Goal: Task Accomplishment & Management: Complete application form

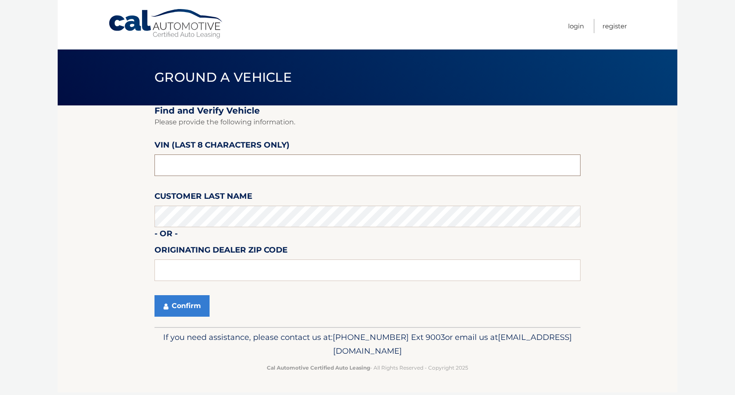
click at [215, 167] on input "text" at bounding box center [368, 166] width 426 height 22
type input "nh267676"
click at [196, 302] on button "Confirm" at bounding box center [182, 306] width 55 height 22
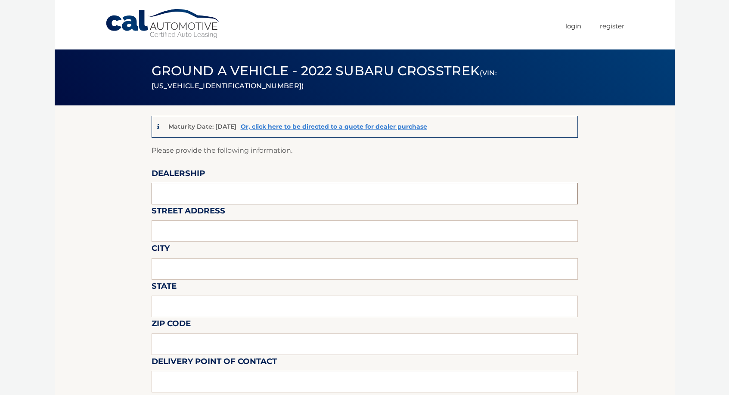
click at [174, 195] on input "text" at bounding box center [365, 194] width 426 height 22
type input "[PERSON_NAME] subaru"
type input "[STREET_ADDRESS]"
type input "WANTAGH"
type input "[US_STATE]"
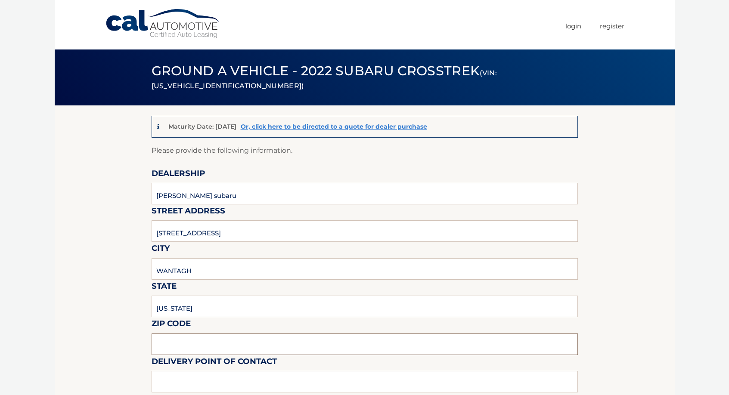
type input "11793-4061"
type input "[PERSON_NAME] SUBARU - SALES"
type input "5167857800"
type input "[EMAIL_ADDRESS][DOMAIN_NAME]"
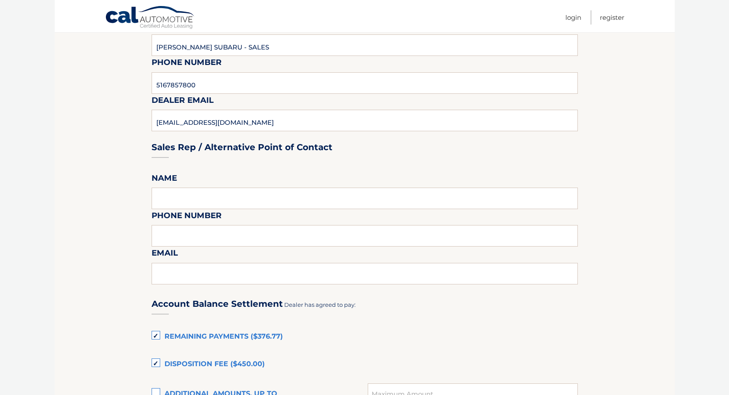
scroll to position [388, 0]
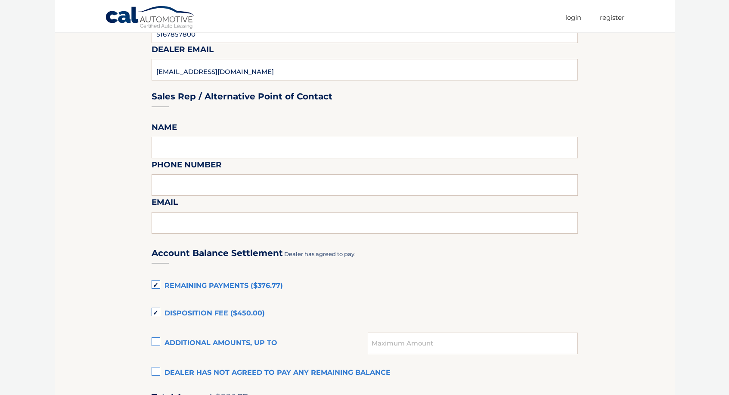
click at [157, 308] on label "Disposition Fee ($450.00)" at bounding box center [365, 313] width 426 height 17
click at [0, 0] on input "Disposition Fee ($450.00)" at bounding box center [0, 0] width 0 height 0
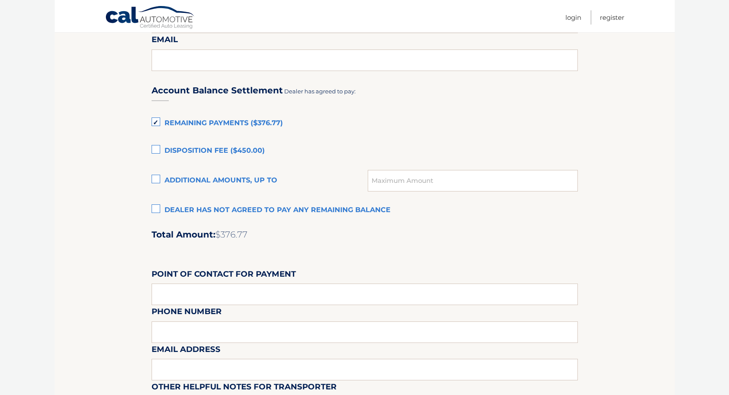
scroll to position [560, 0]
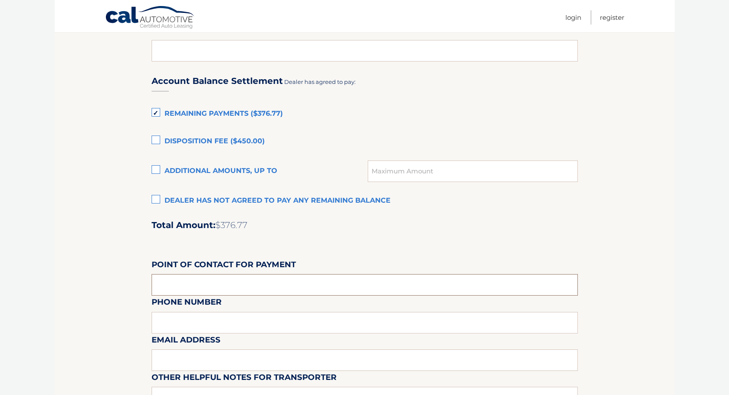
click at [206, 283] on input "text" at bounding box center [365, 285] width 426 height 22
type input "[PERSON_NAME]"
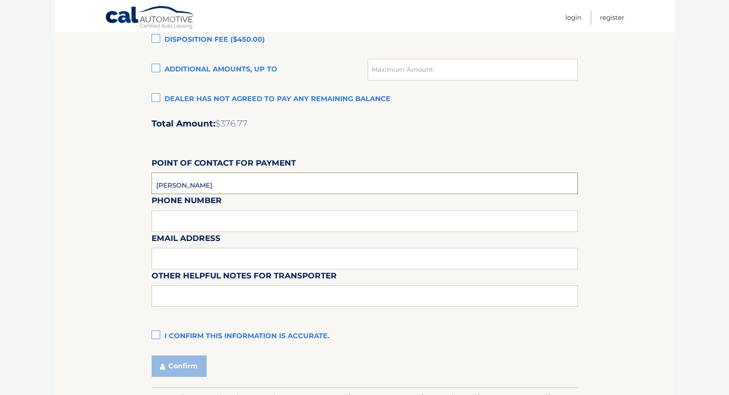
scroll to position [689, 0]
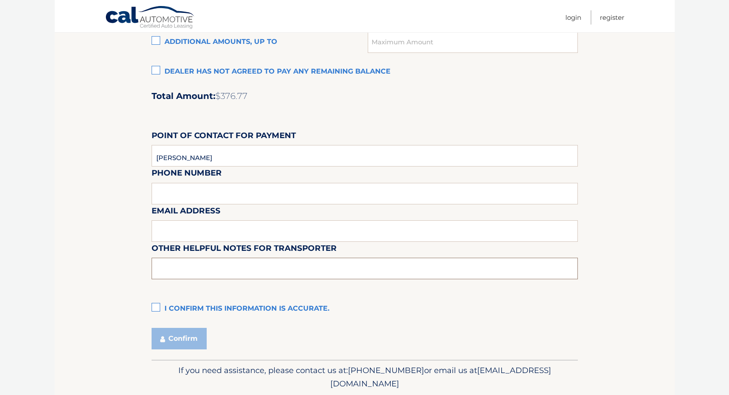
click at [206, 269] on input "text" at bounding box center [365, 269] width 426 height 22
type input "CAR IS AT OUT LEASE [STREET_ADDRESS]. CALL TO CONFIRM PICKUP [PHONE_NUMBER] EXT…"
click at [157, 304] on label "I confirm this information is accurate." at bounding box center [365, 309] width 426 height 17
click at [0, 0] on input "I confirm this information is accurate." at bounding box center [0, 0] width 0 height 0
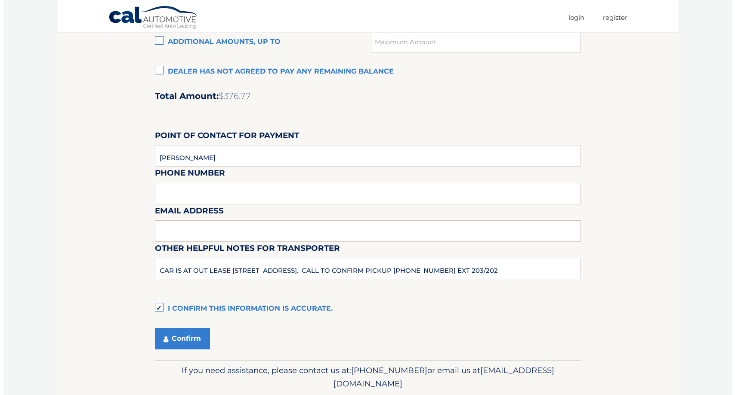
scroll to position [719, 0]
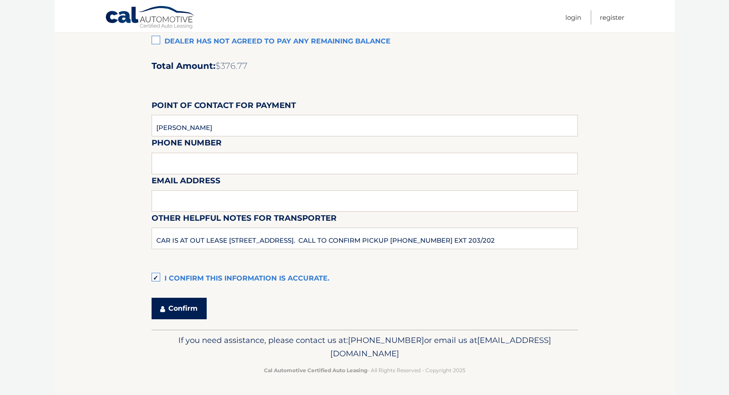
click at [196, 307] on button "Confirm" at bounding box center [179, 309] width 55 height 22
